Goal: Find specific page/section: Find specific page/section

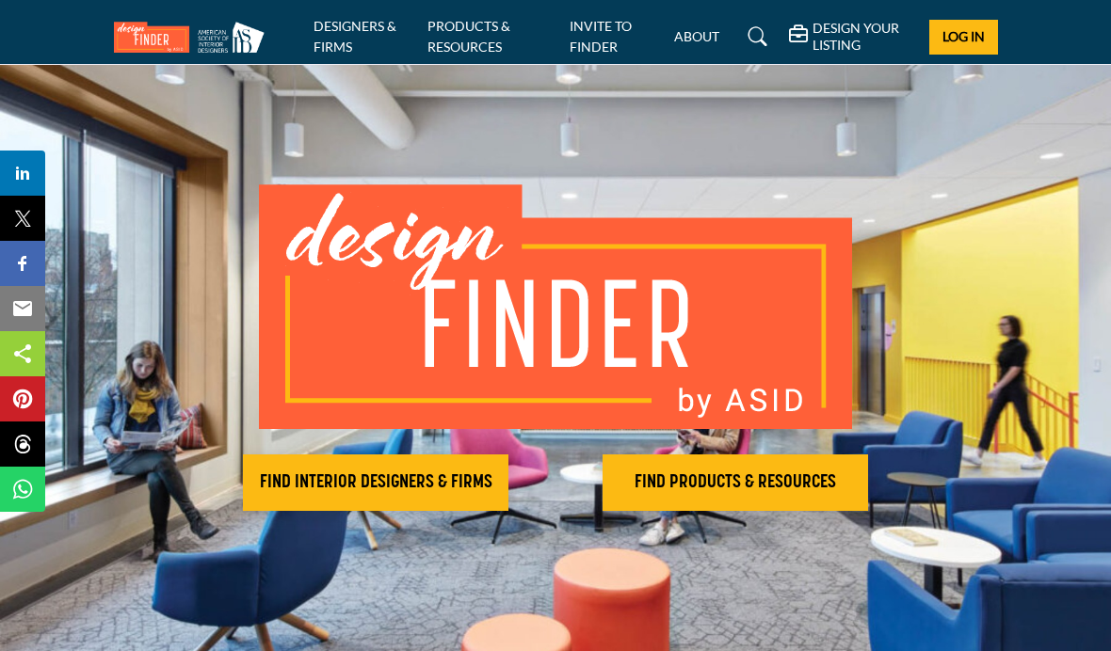
scroll to position [25, 0]
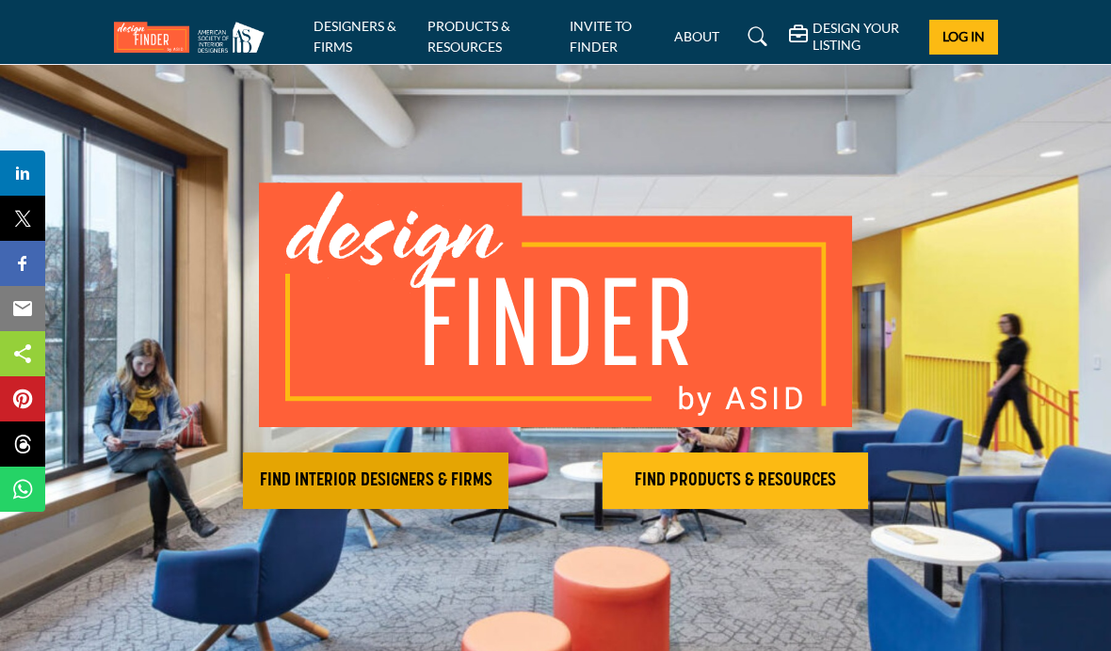
click at [422, 476] on h2 "FIND INTERIOR DESIGNERS & FIRMS" at bounding box center [376, 481] width 254 height 23
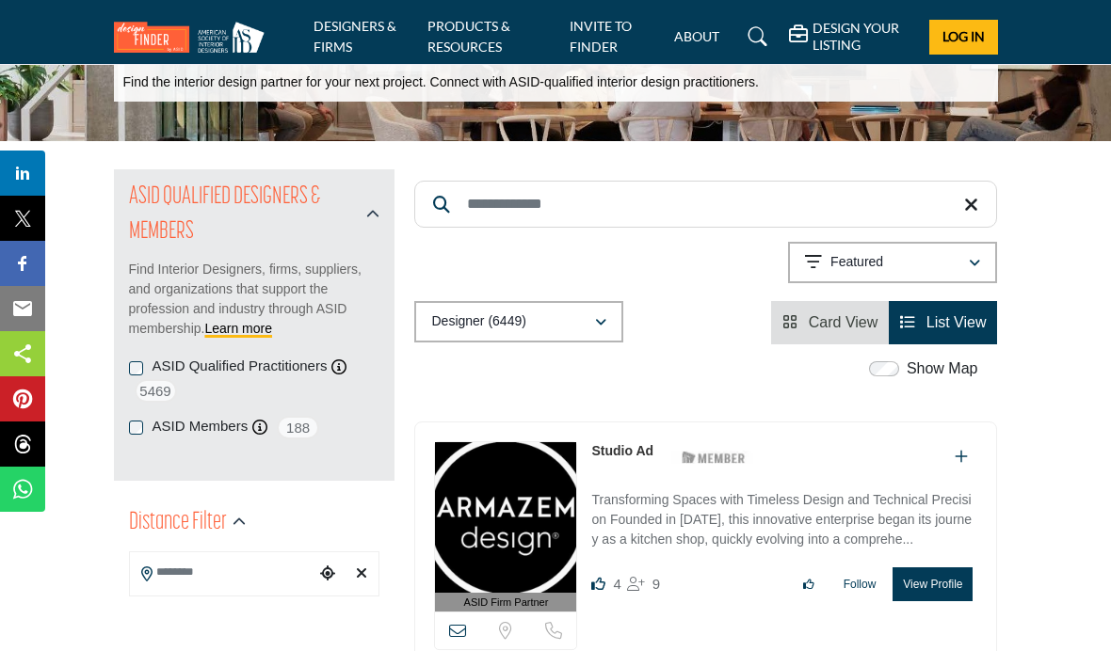
scroll to position [82, 0]
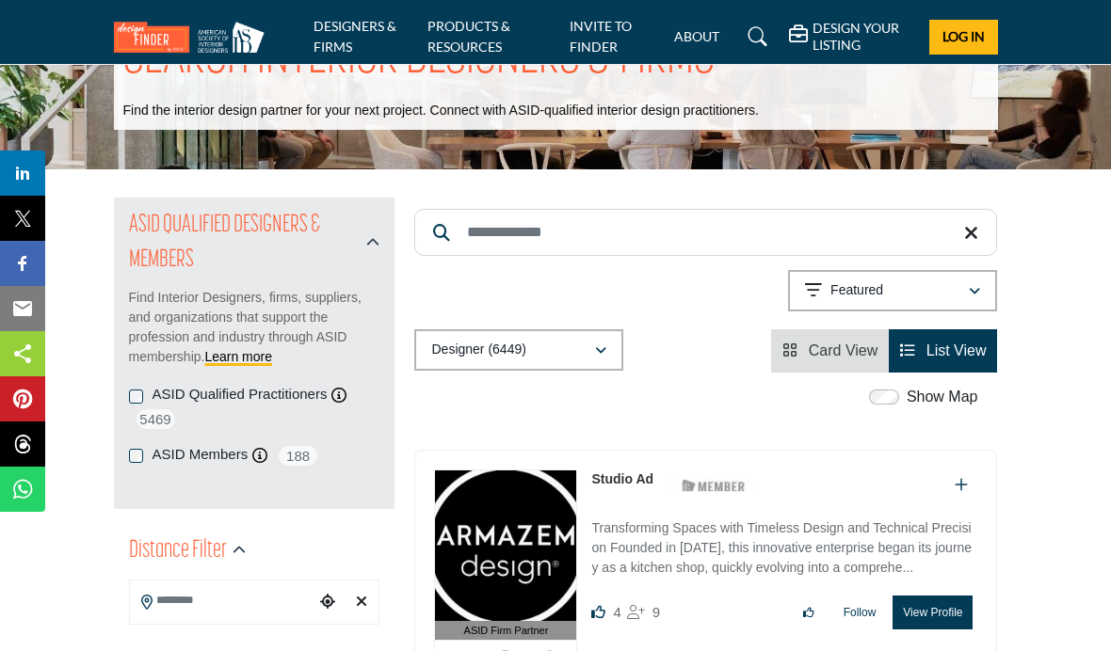
click at [629, 232] on input "Search Keyword" at bounding box center [705, 232] width 583 height 47
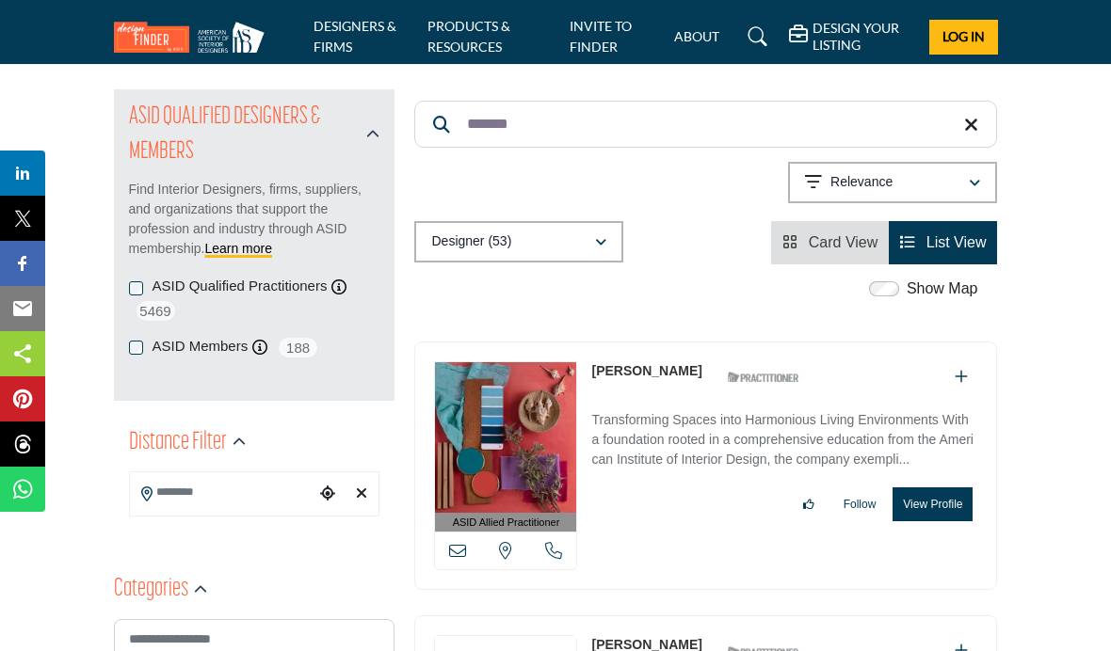
scroll to position [142, 0]
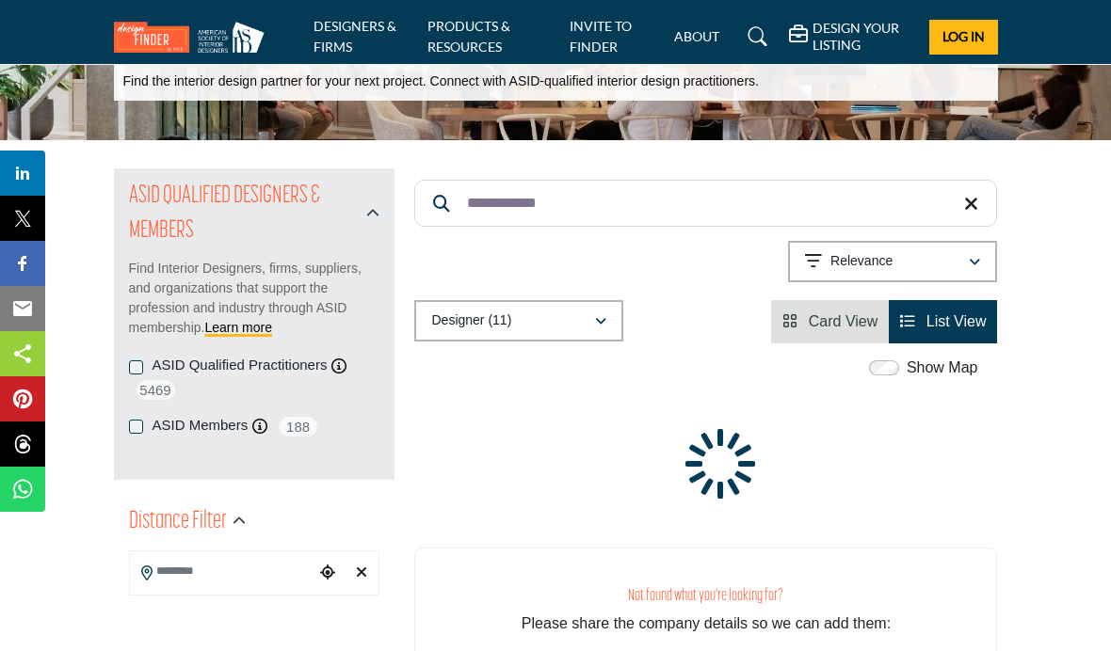
scroll to position [106, 0]
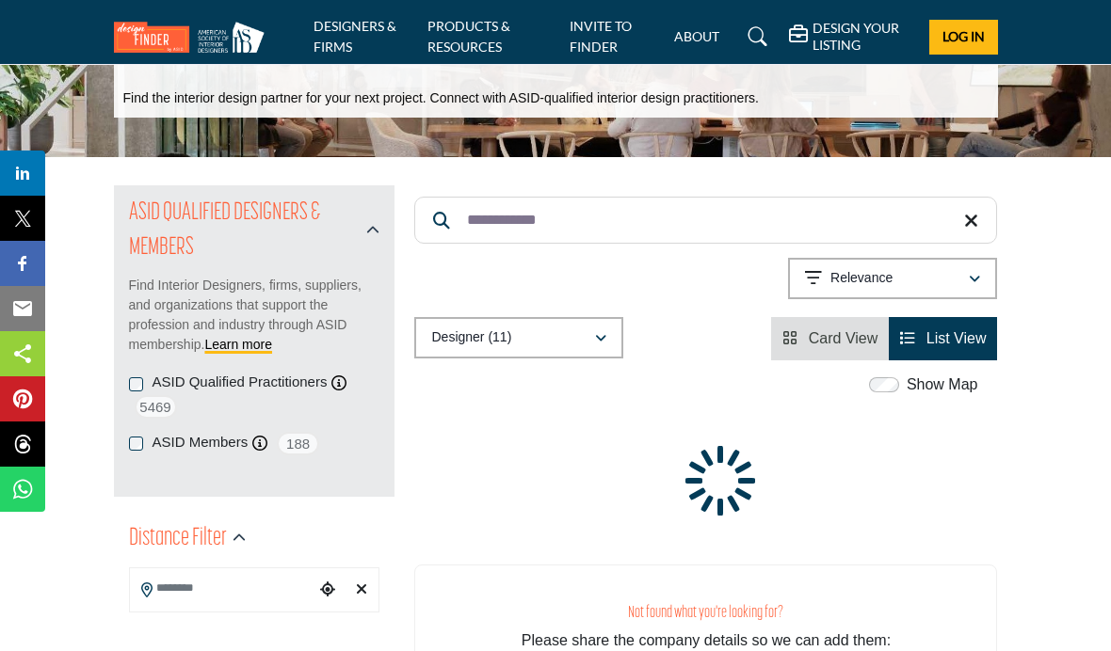
scroll to position [93, 0]
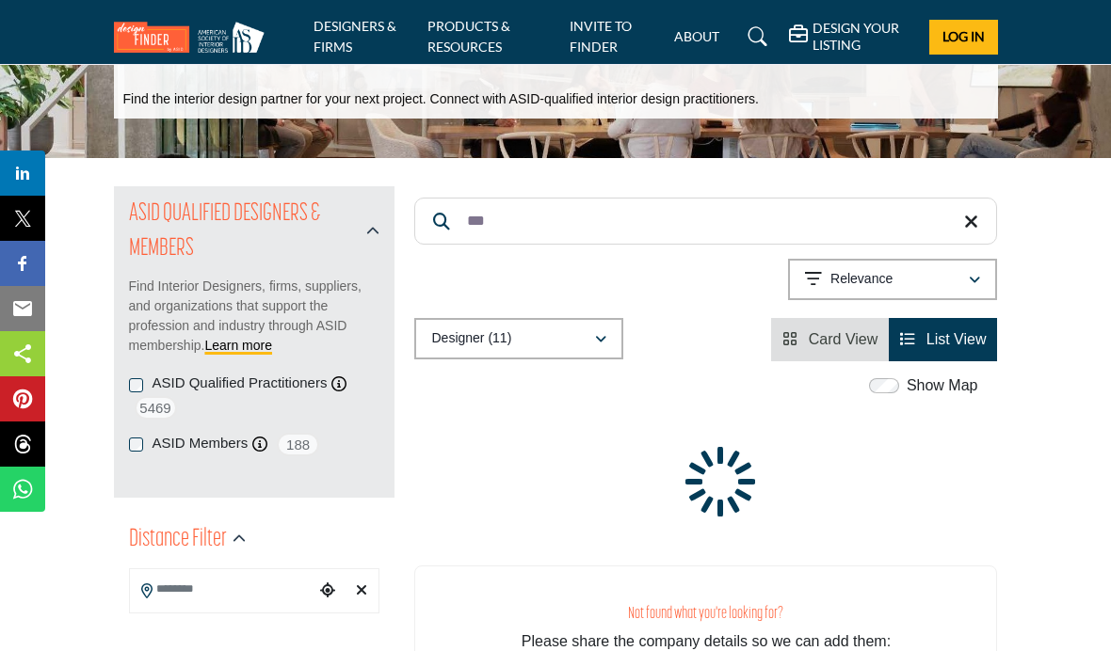
scroll to position [88, 0]
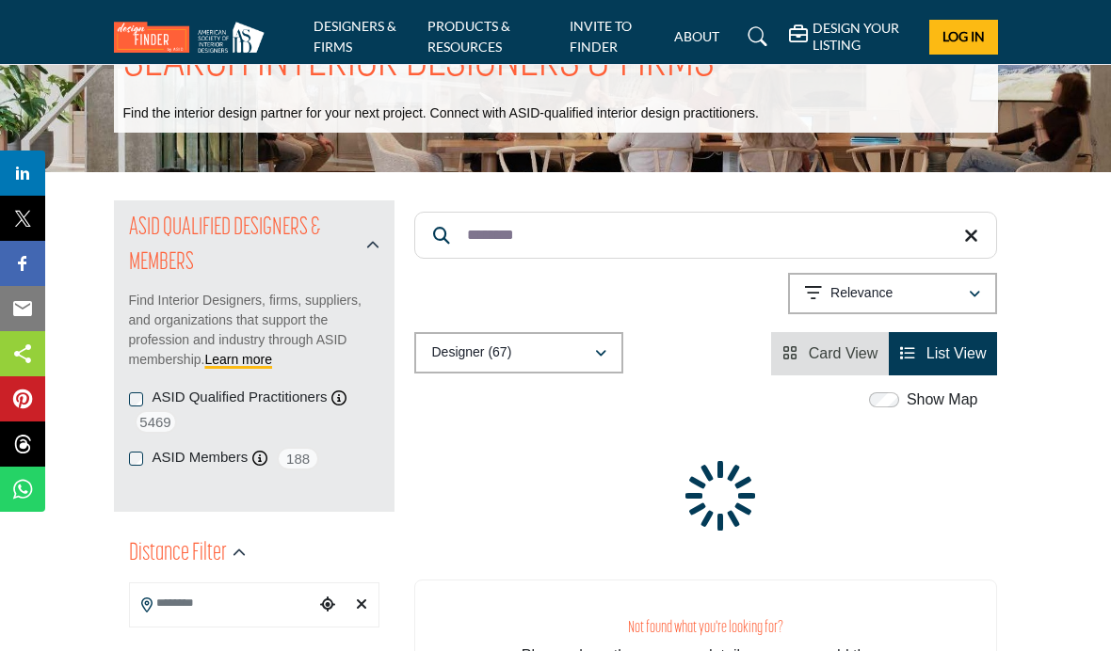
scroll to position [76, 0]
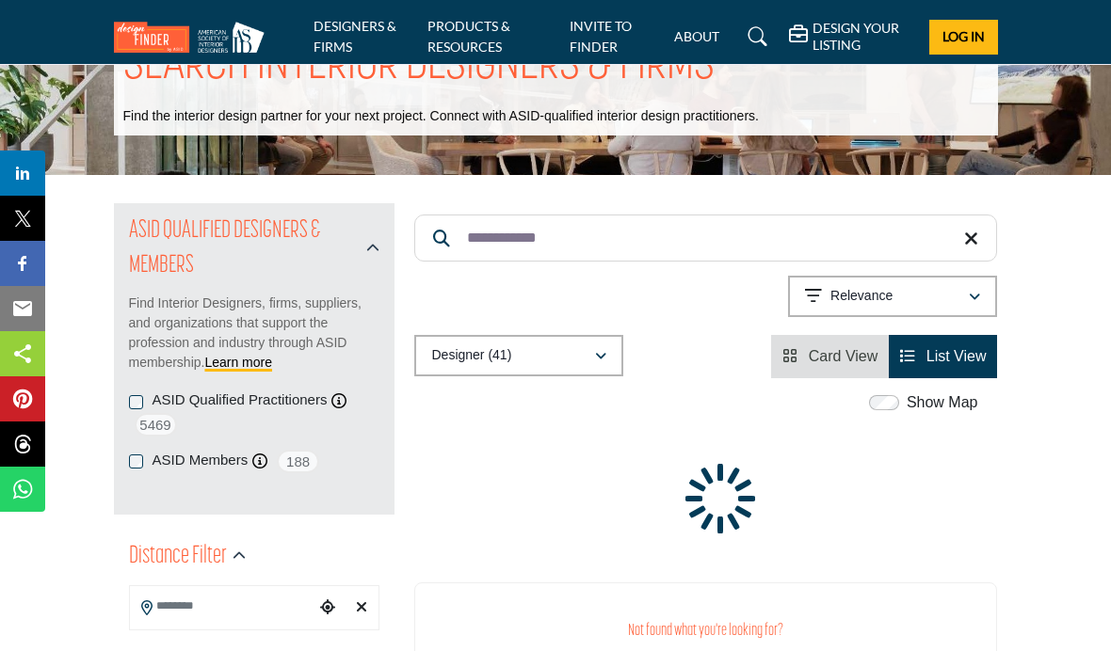
type input "**********"
